Goal: Task Accomplishment & Management: Manage account settings

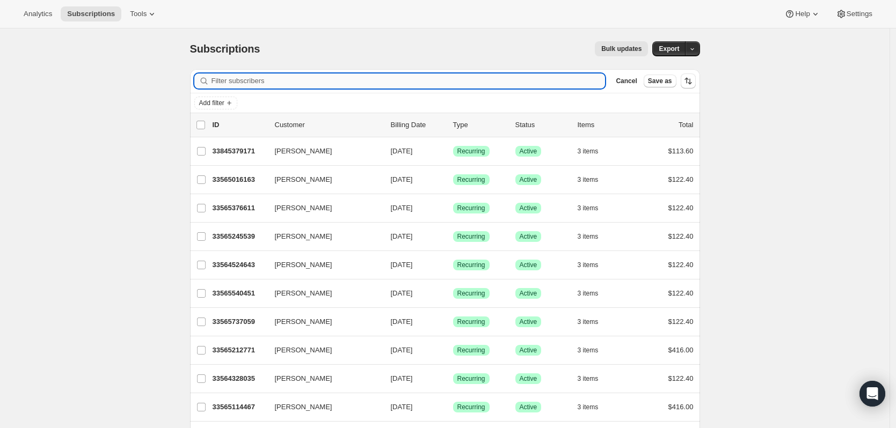
click at [257, 84] on input "Filter subscribers" at bounding box center [408, 81] width 394 height 15
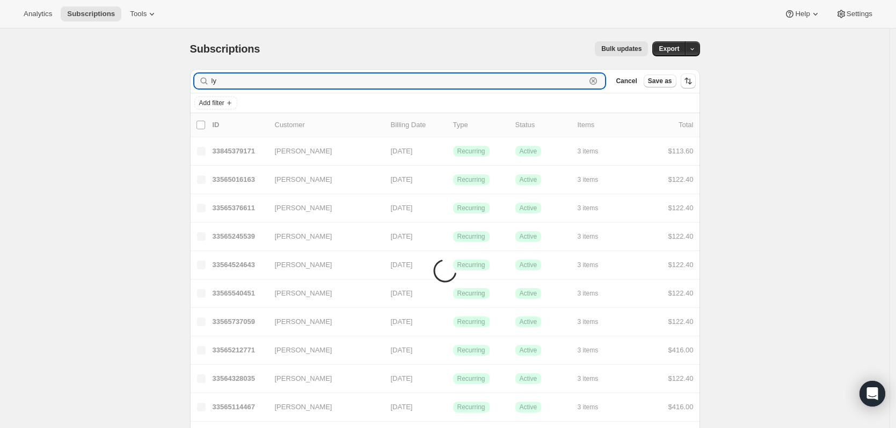
type input "l"
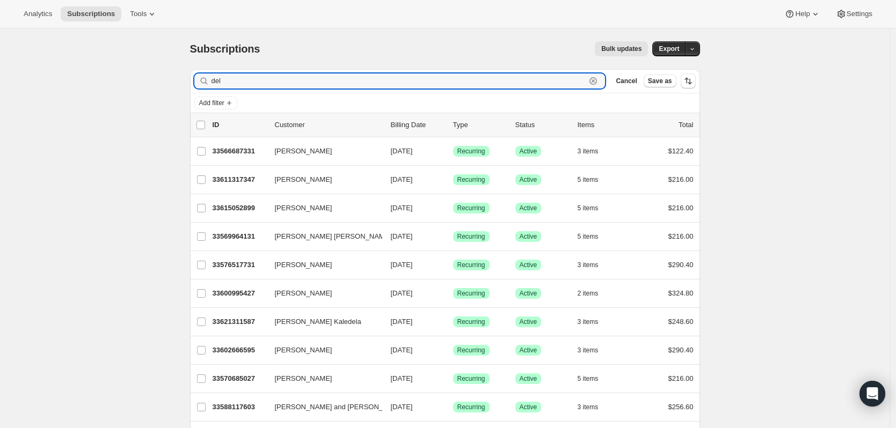
drag, startPoint x: 236, startPoint y: 79, endPoint x: 175, endPoint y: 84, distance: 61.3
click at [237, 79] on input "del" at bounding box center [398, 81] width 375 height 15
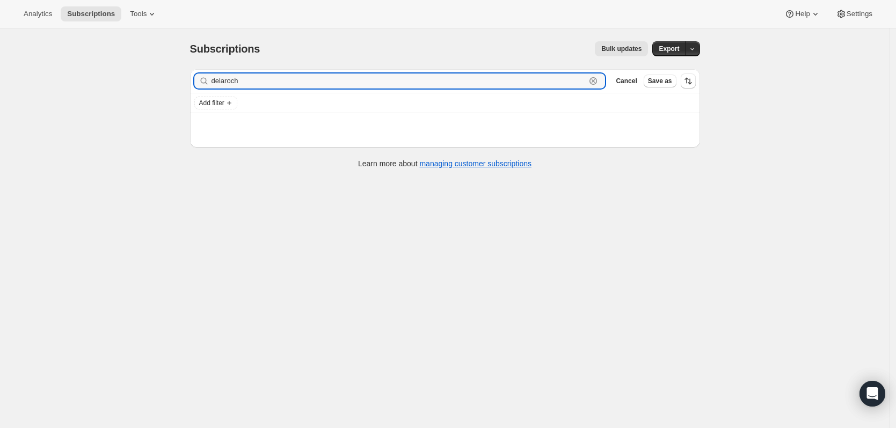
type input "[PERSON_NAME]"
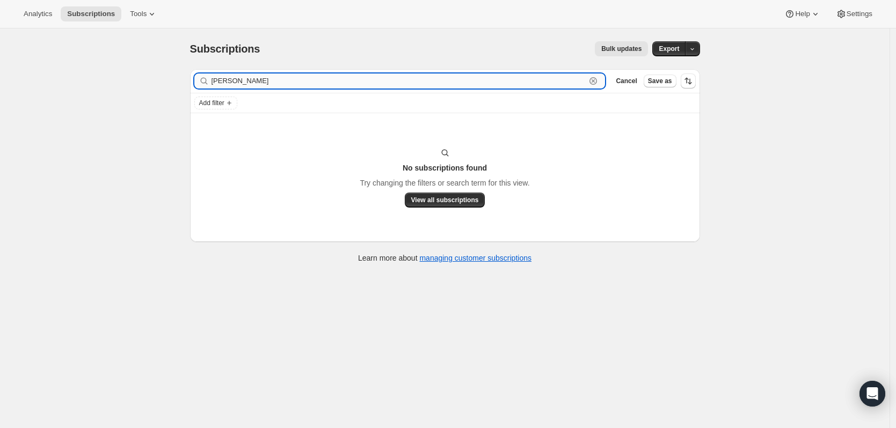
click at [224, 84] on input "[PERSON_NAME]" at bounding box center [398, 81] width 375 height 15
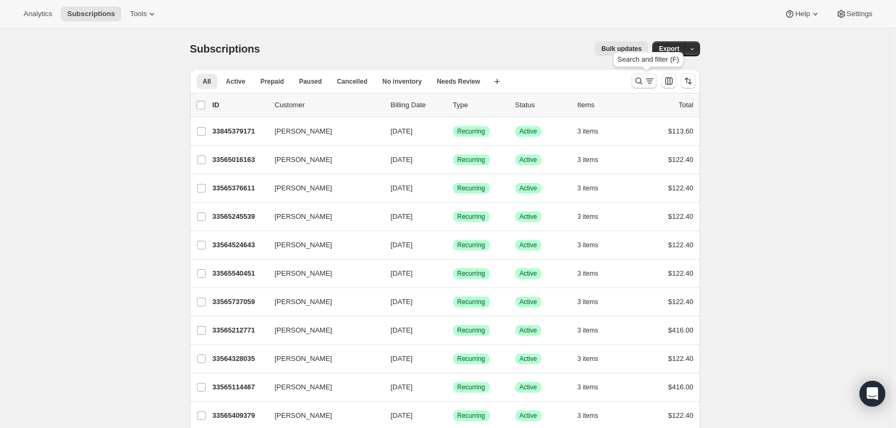
click at [636, 79] on button "Search and filter results" at bounding box center [644, 81] width 26 height 15
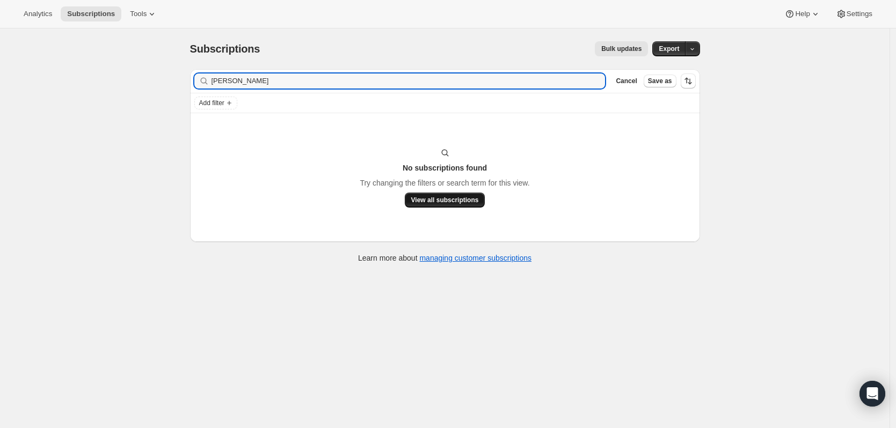
type input "dela rocha"
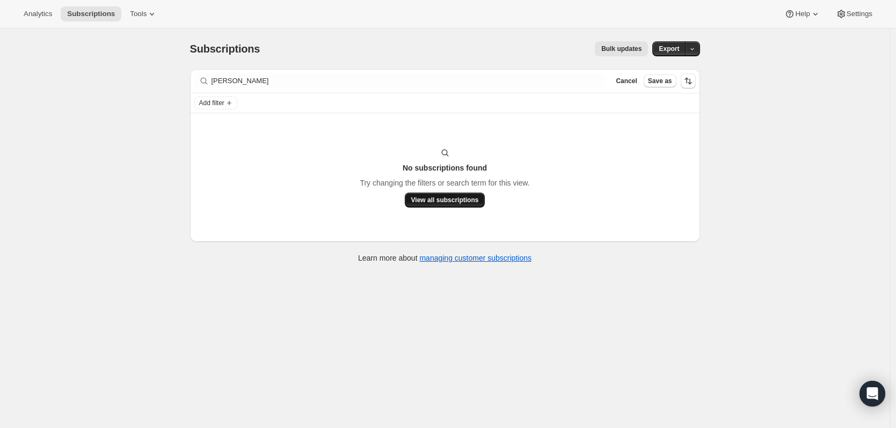
click at [418, 194] on button "View all subscriptions" at bounding box center [445, 200] width 81 height 15
